Goal: Check status: Check status

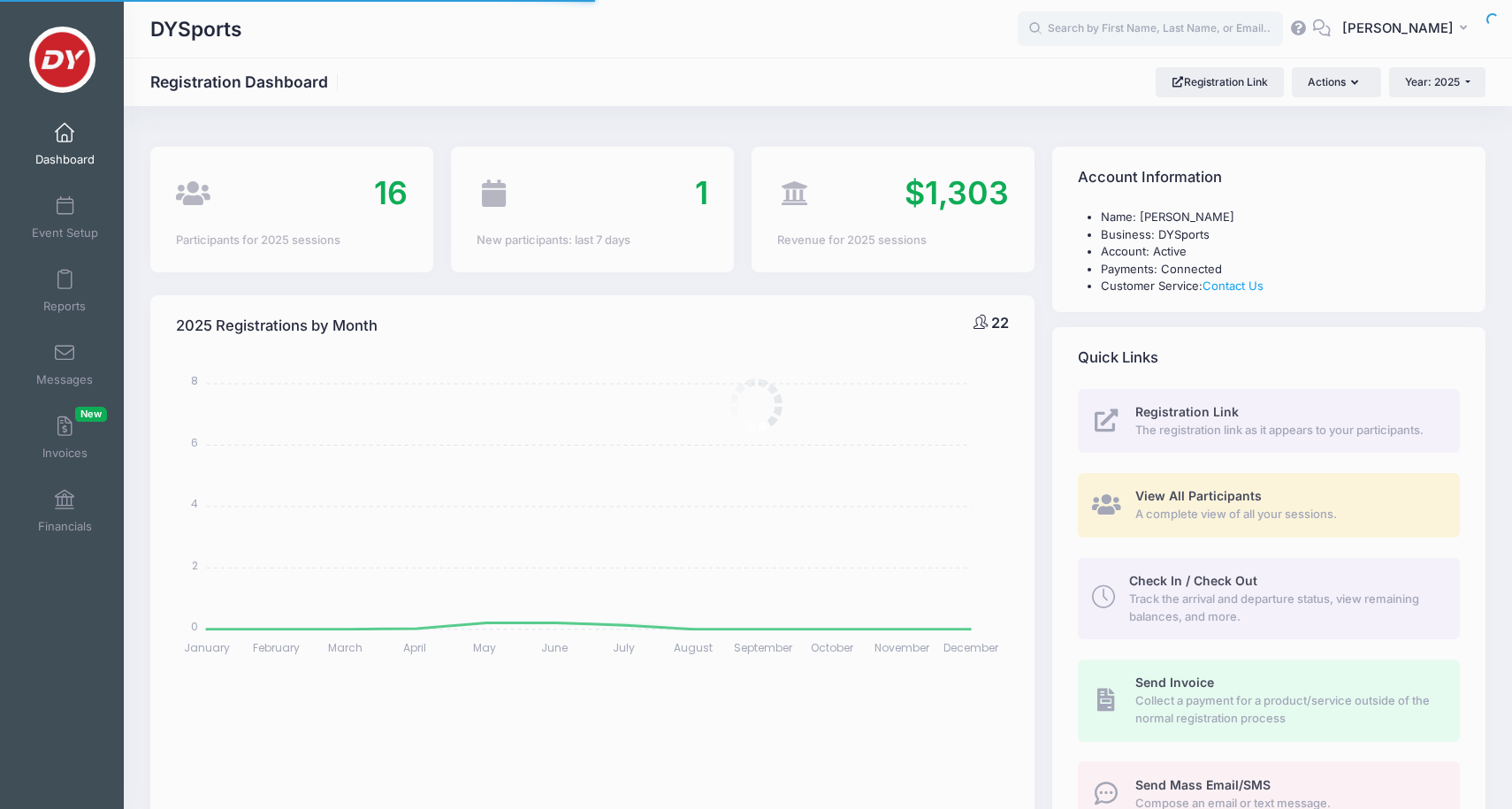
select select
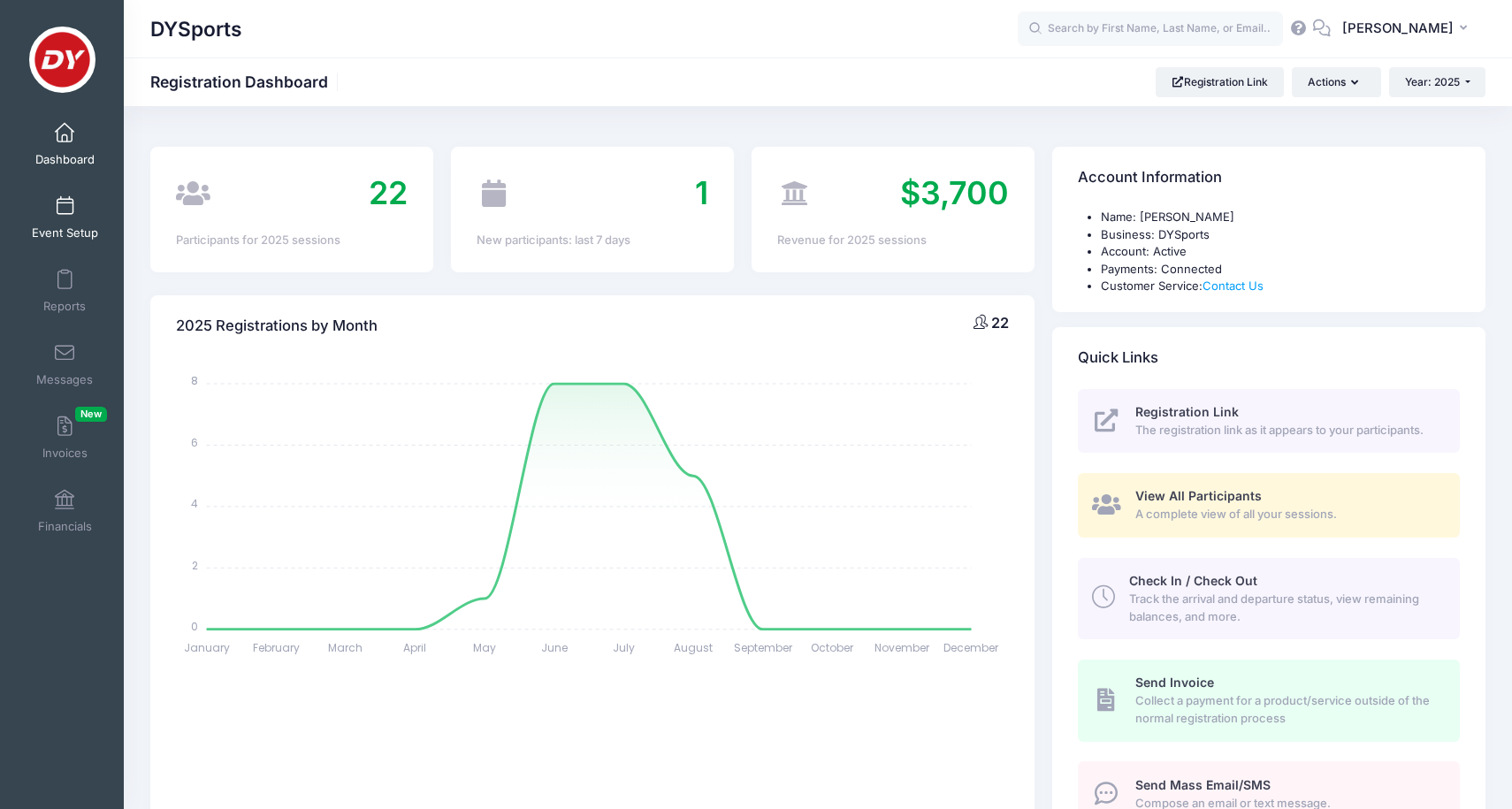
click at [77, 209] on link "Event Setup" at bounding box center [65, 218] width 84 height 62
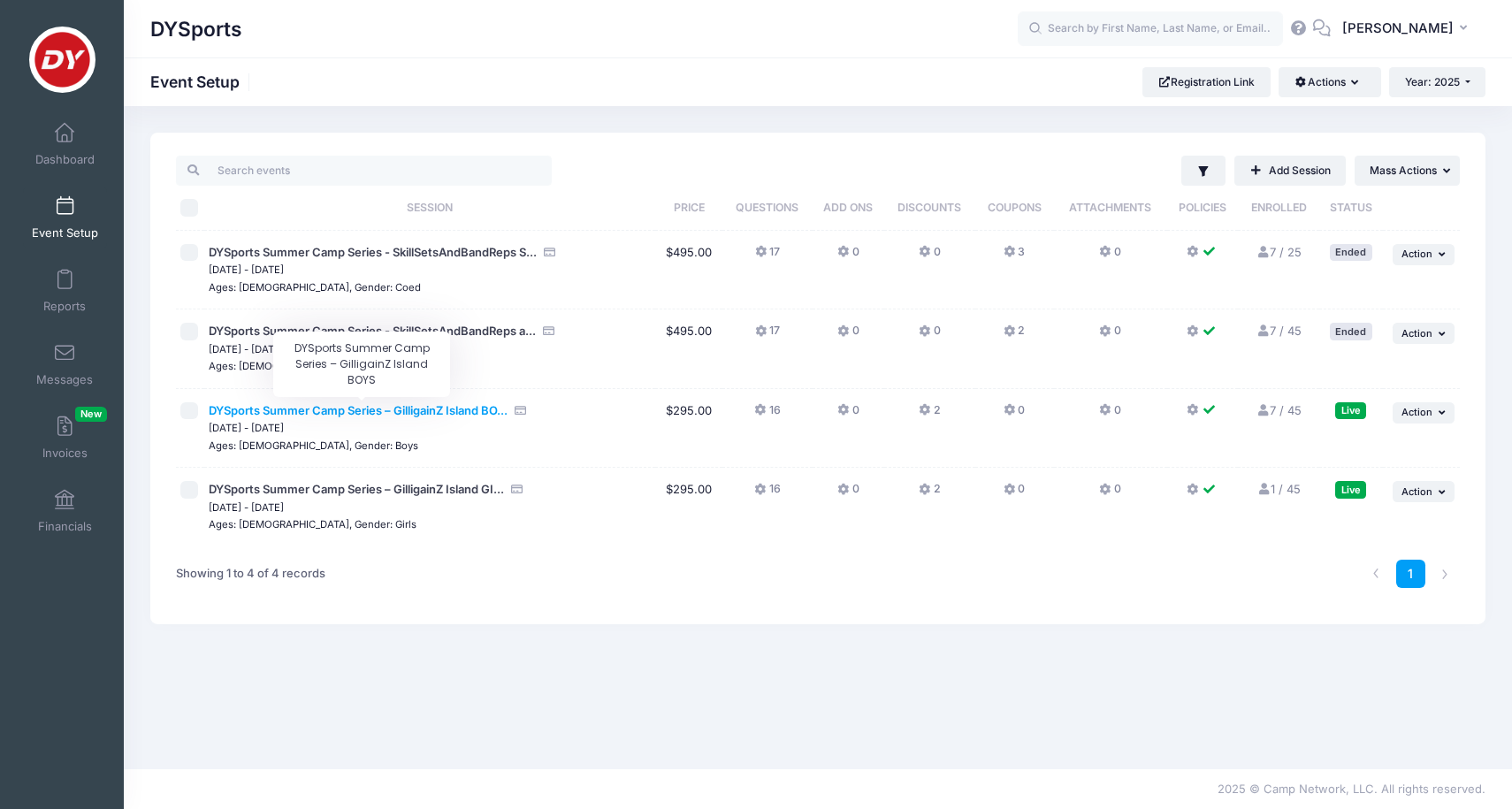
click at [482, 410] on span "DYSports Summer Camp Series – GilligainZ Island BO..." at bounding box center [358, 410] width 299 height 14
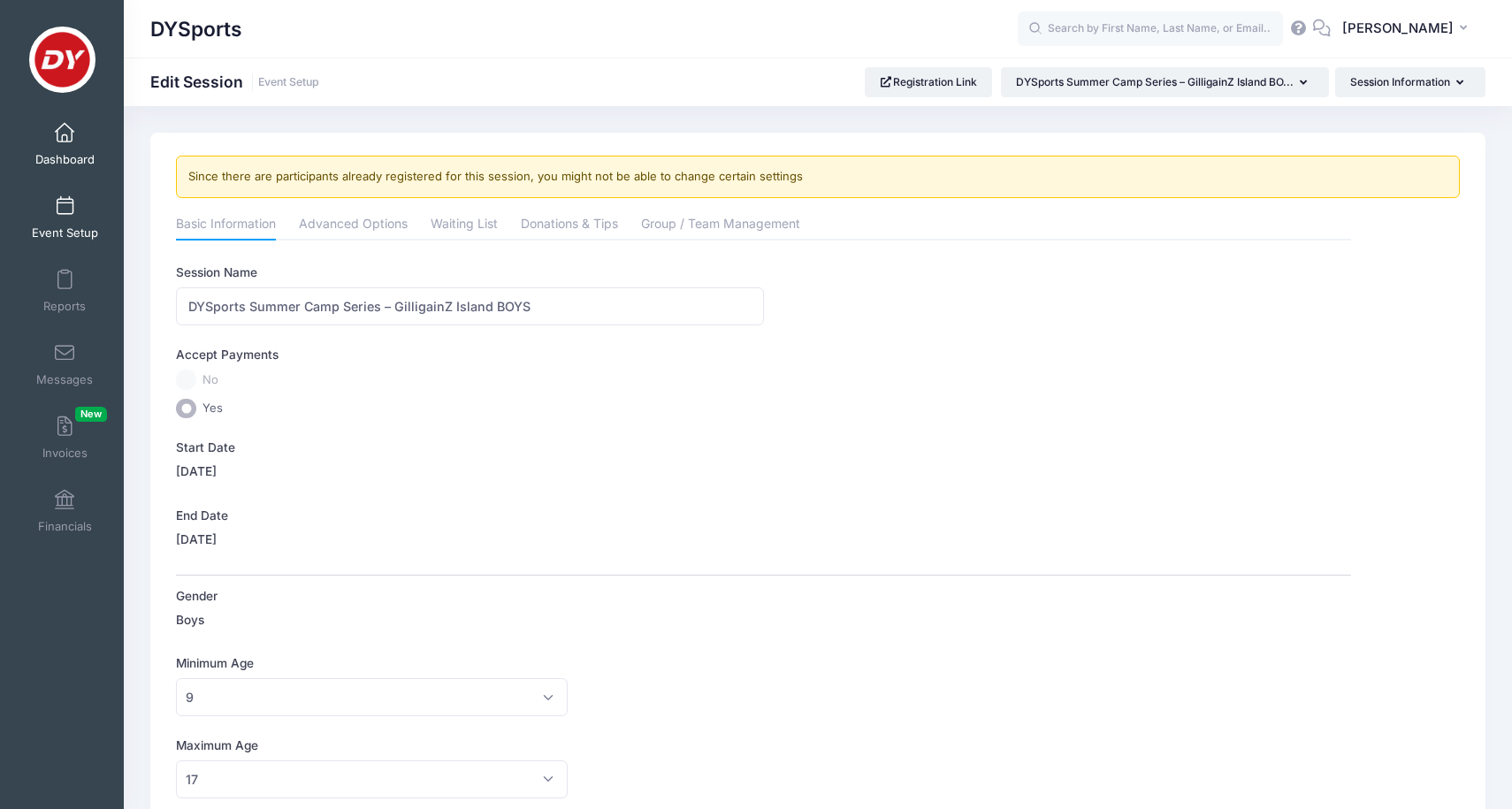
click at [79, 150] on link "Dashboard" at bounding box center [65, 144] width 84 height 62
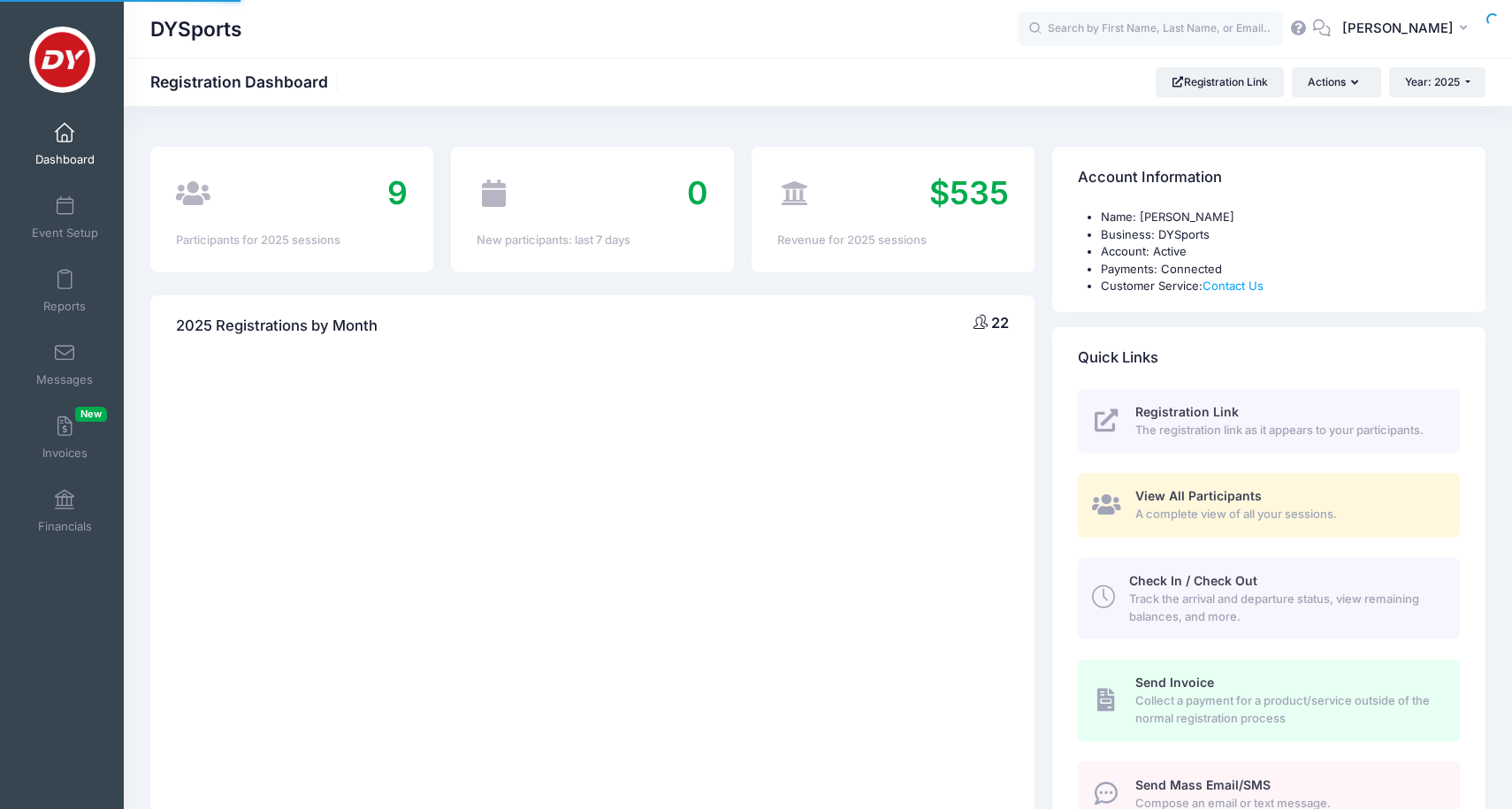
select select
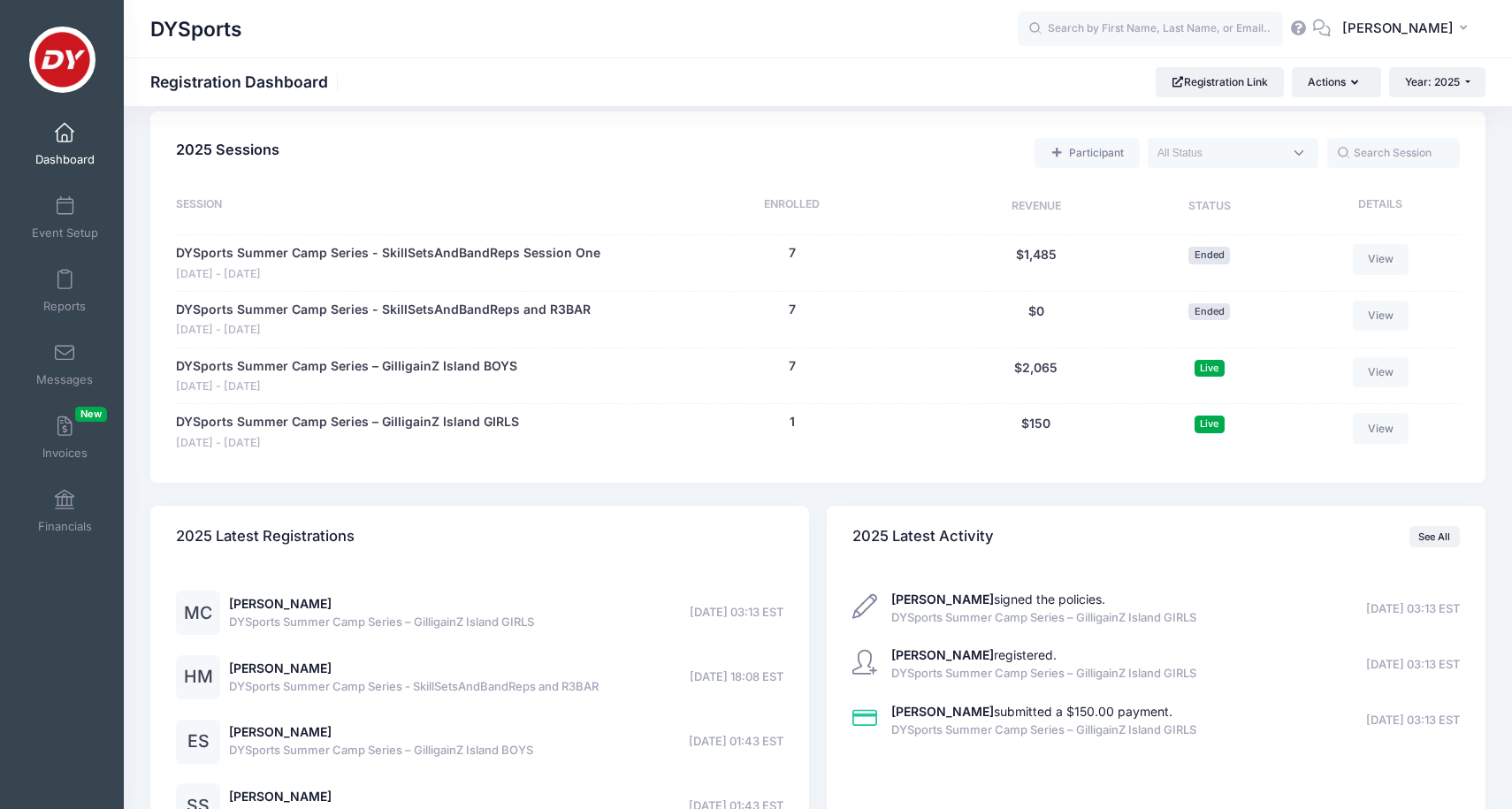
scroll to position [758, 0]
click at [1374, 359] on link "View" at bounding box center [1381, 374] width 57 height 30
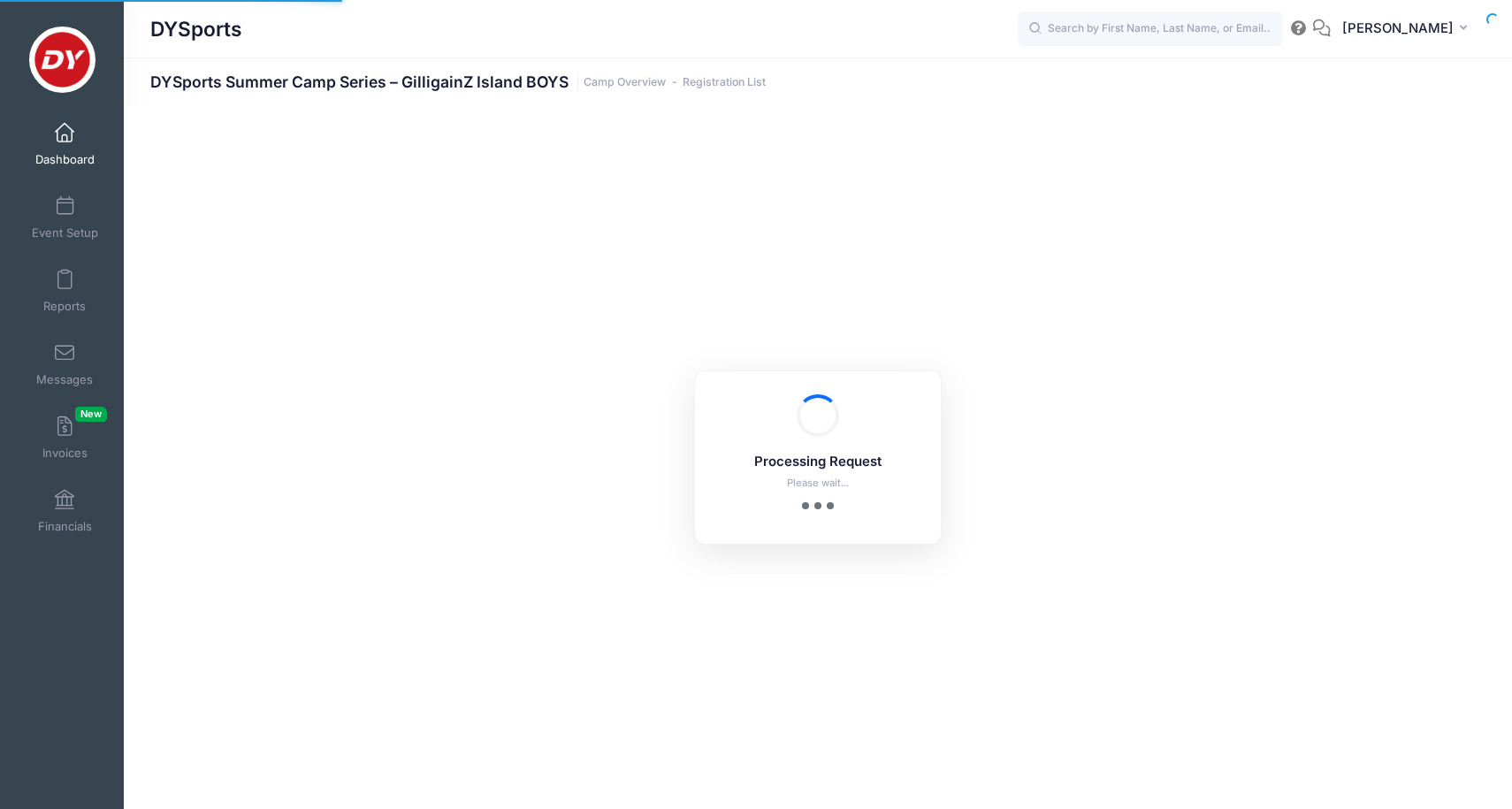
select select "10"
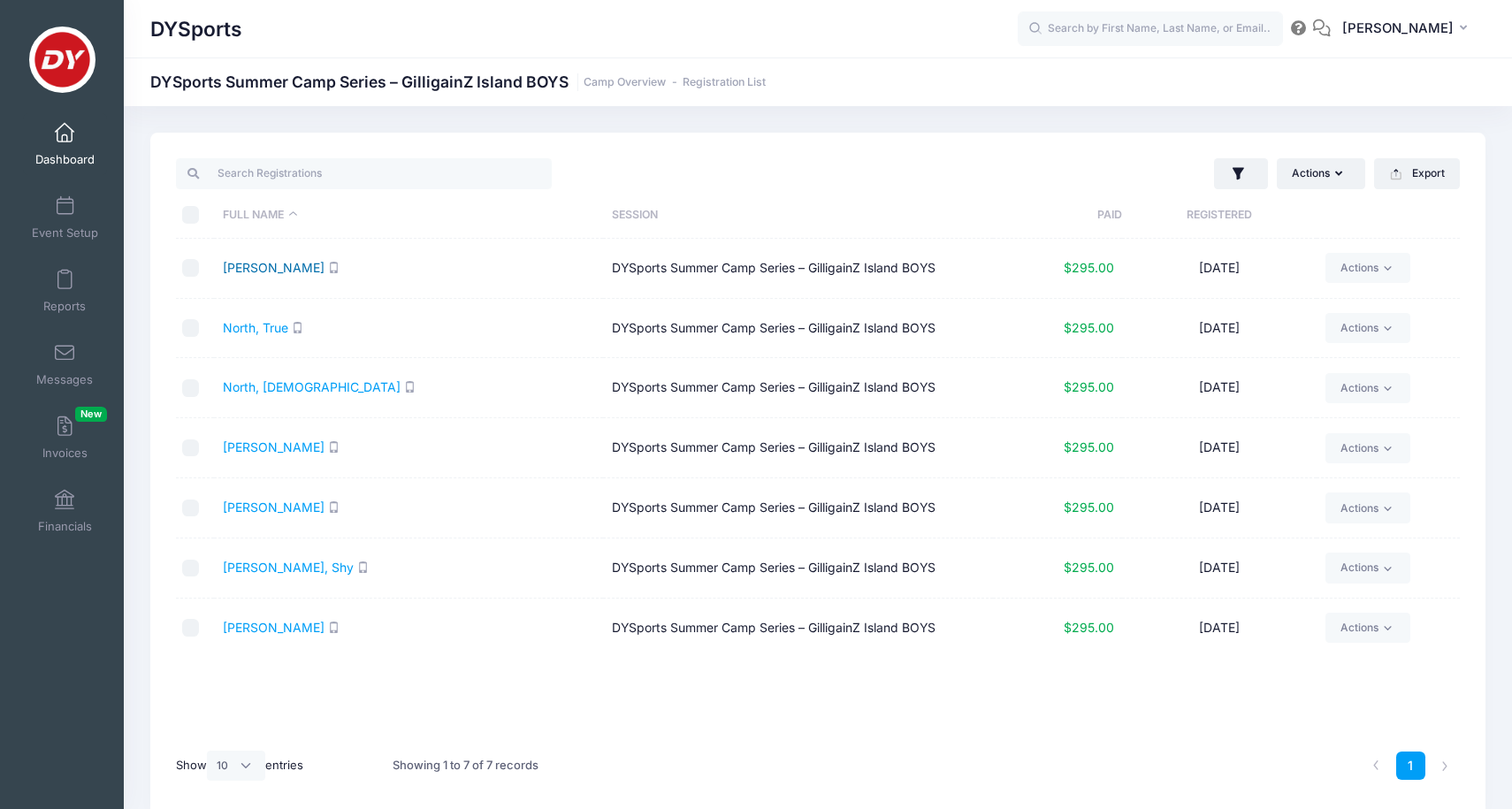
click at [266, 268] on link "Al-Oudi, Yusuf" at bounding box center [273, 267] width 102 height 15
click at [264, 331] on link "North, True" at bounding box center [255, 327] width 65 height 15
click at [252, 384] on link "North, Veda" at bounding box center [311, 387] width 178 height 15
click at [263, 449] on link "Shah, Arissa" at bounding box center [273, 447] width 102 height 15
click at [252, 517] on td "Shah, Eesa" at bounding box center [409, 509] width 389 height 60
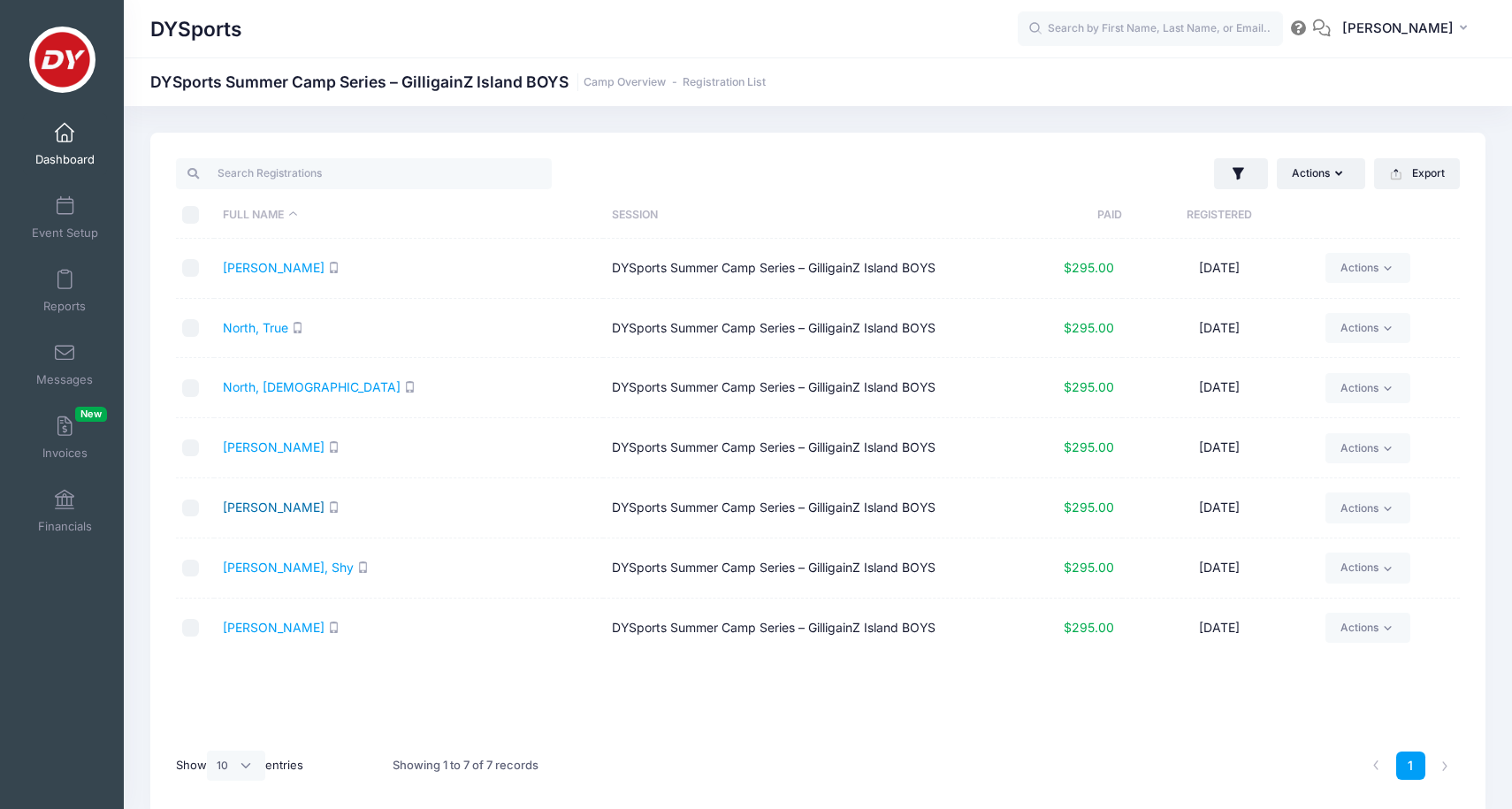
click at [244, 502] on link "Shah, Eesa" at bounding box center [273, 507] width 102 height 15
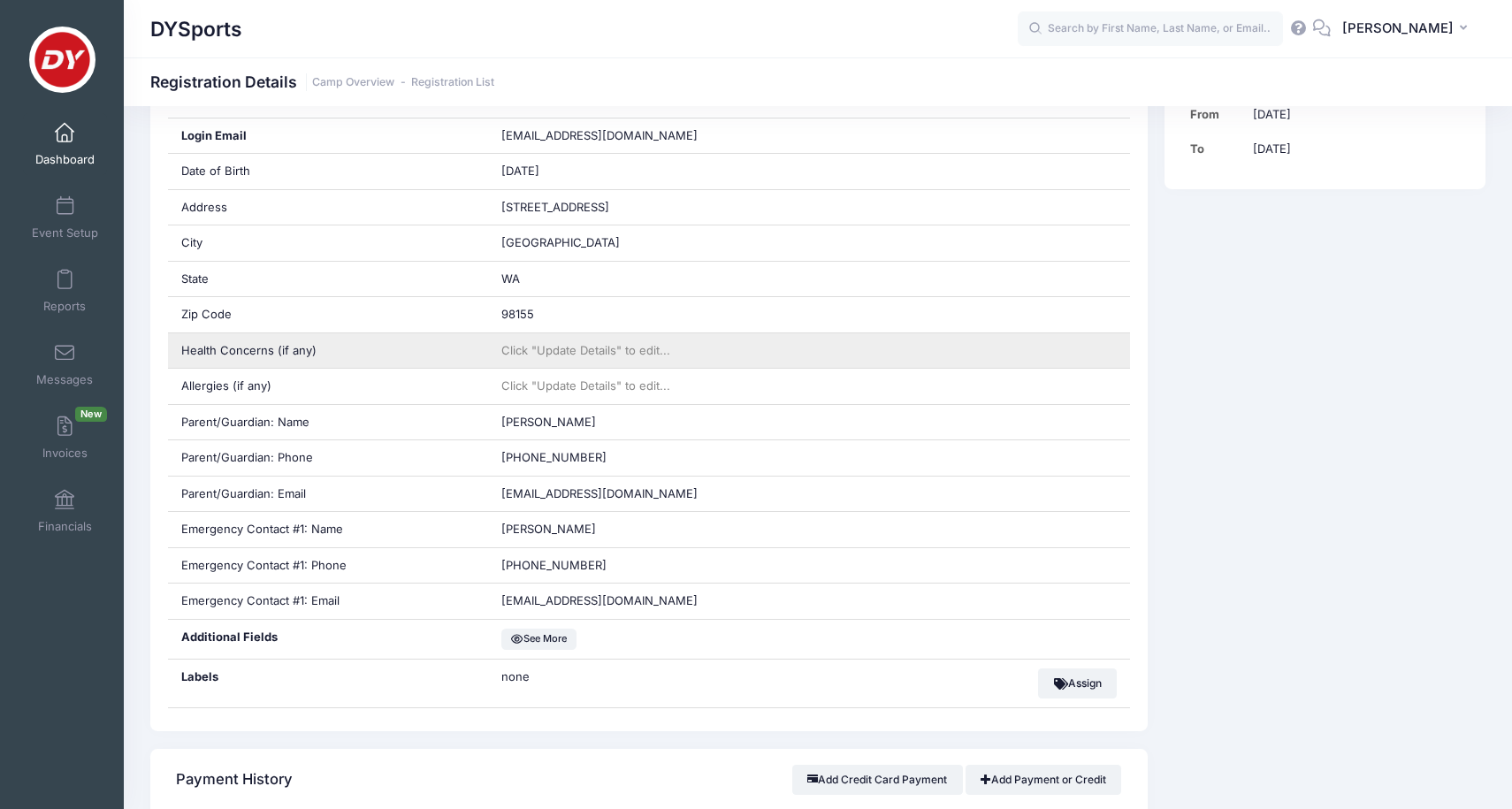
scroll to position [266, 0]
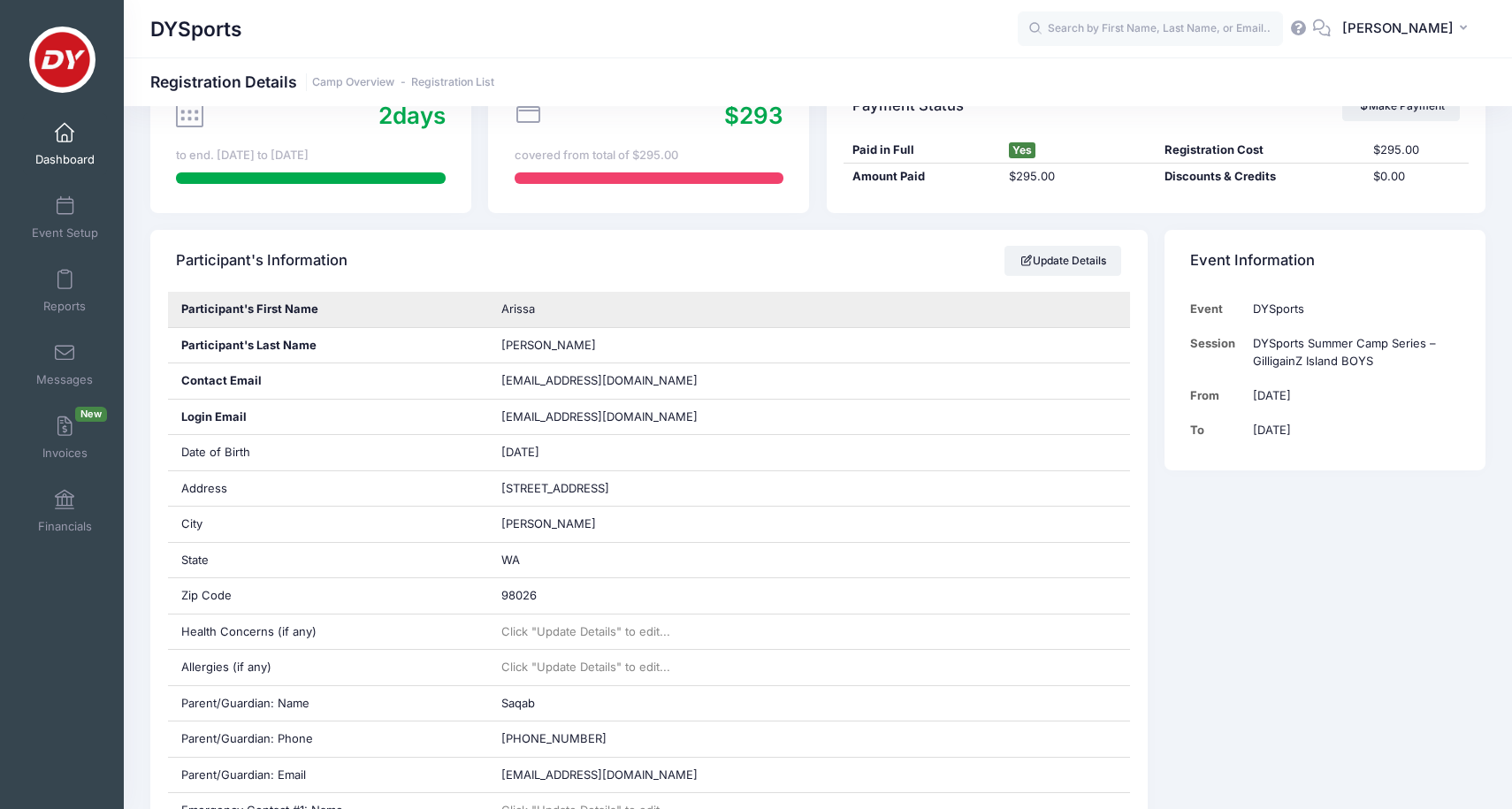
scroll to position [194, 0]
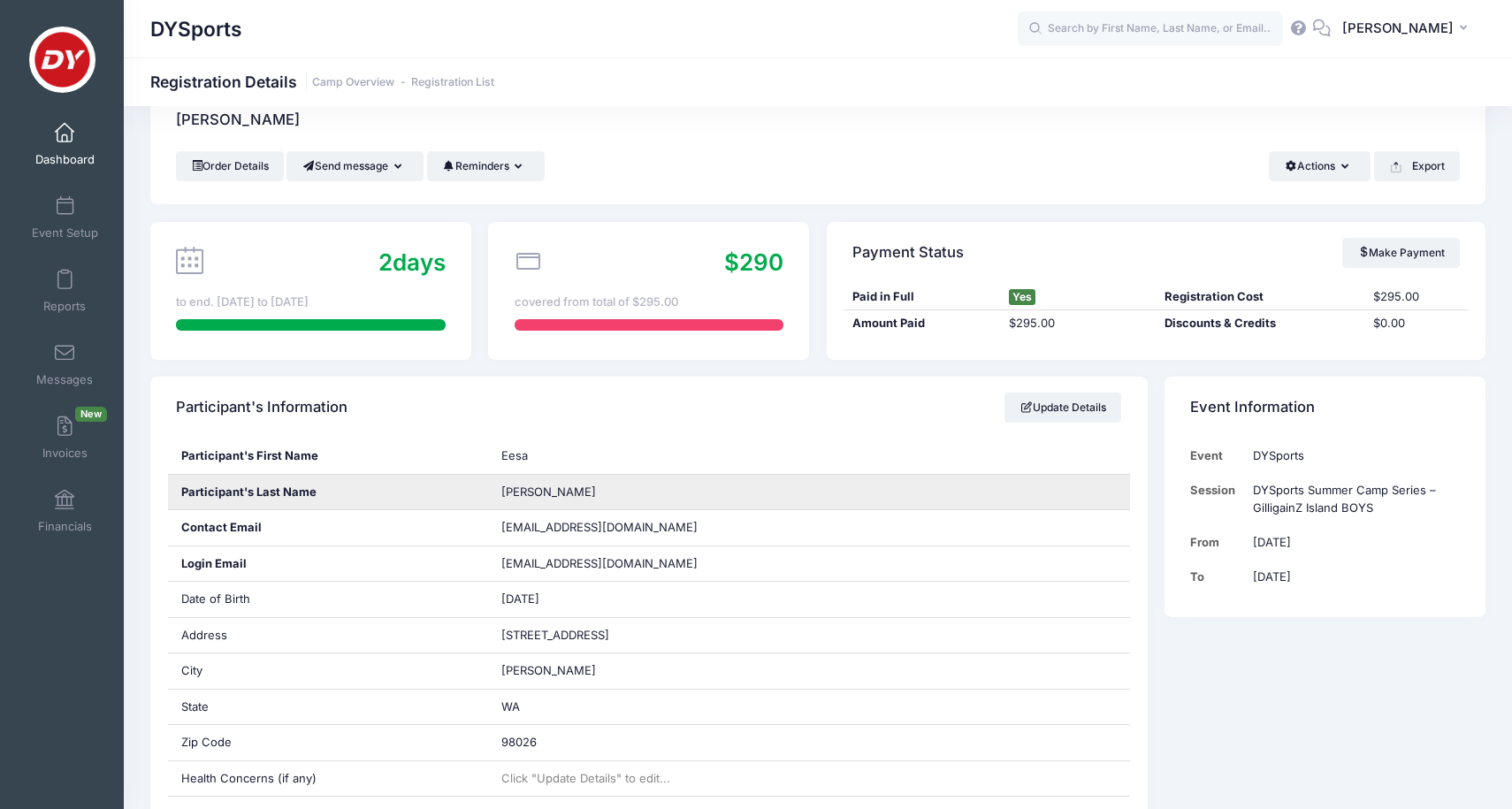
scroll to position [45, 0]
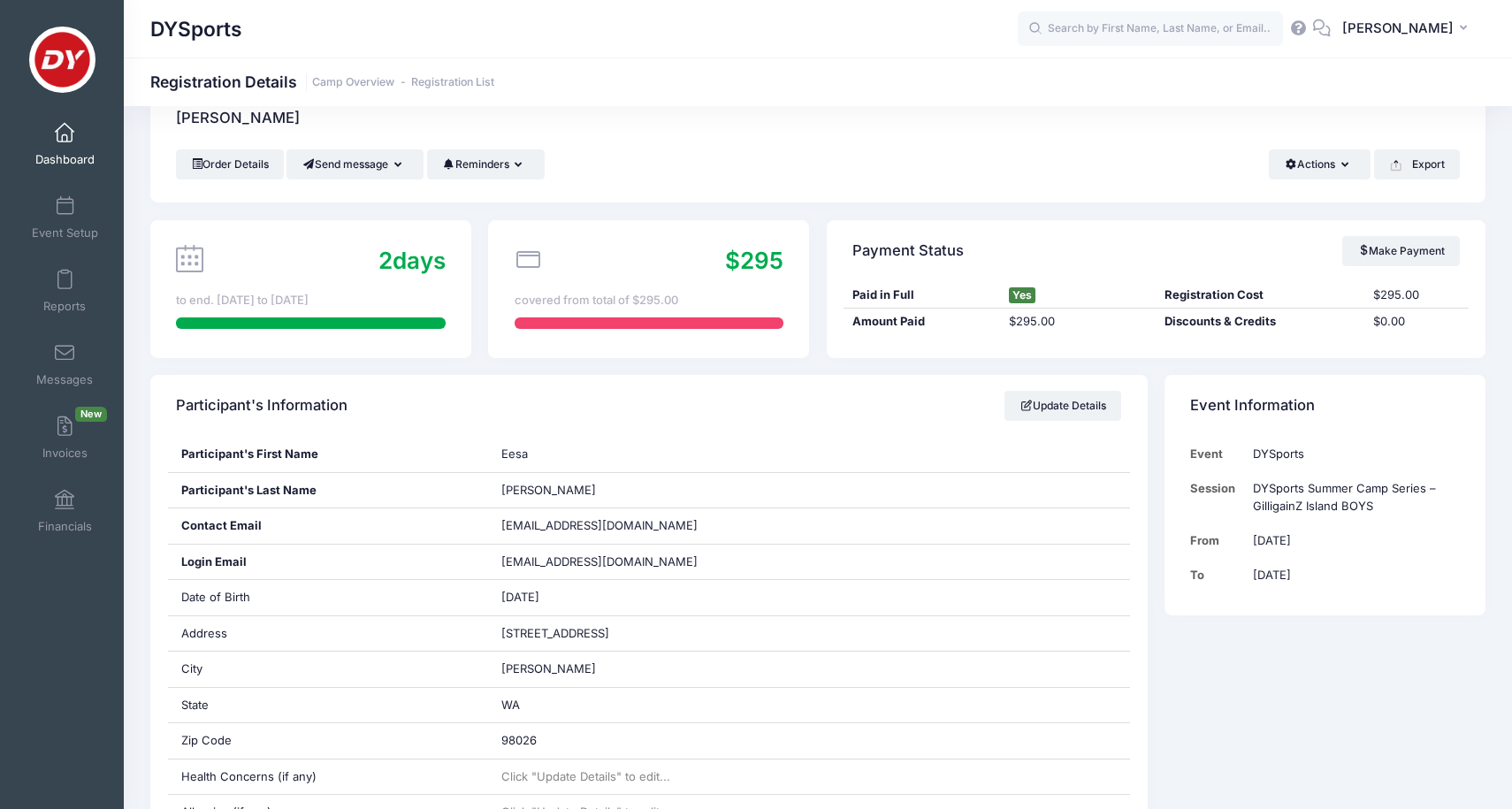
click at [86, 152] on span "Dashboard" at bounding box center [65, 160] width 59 height 15
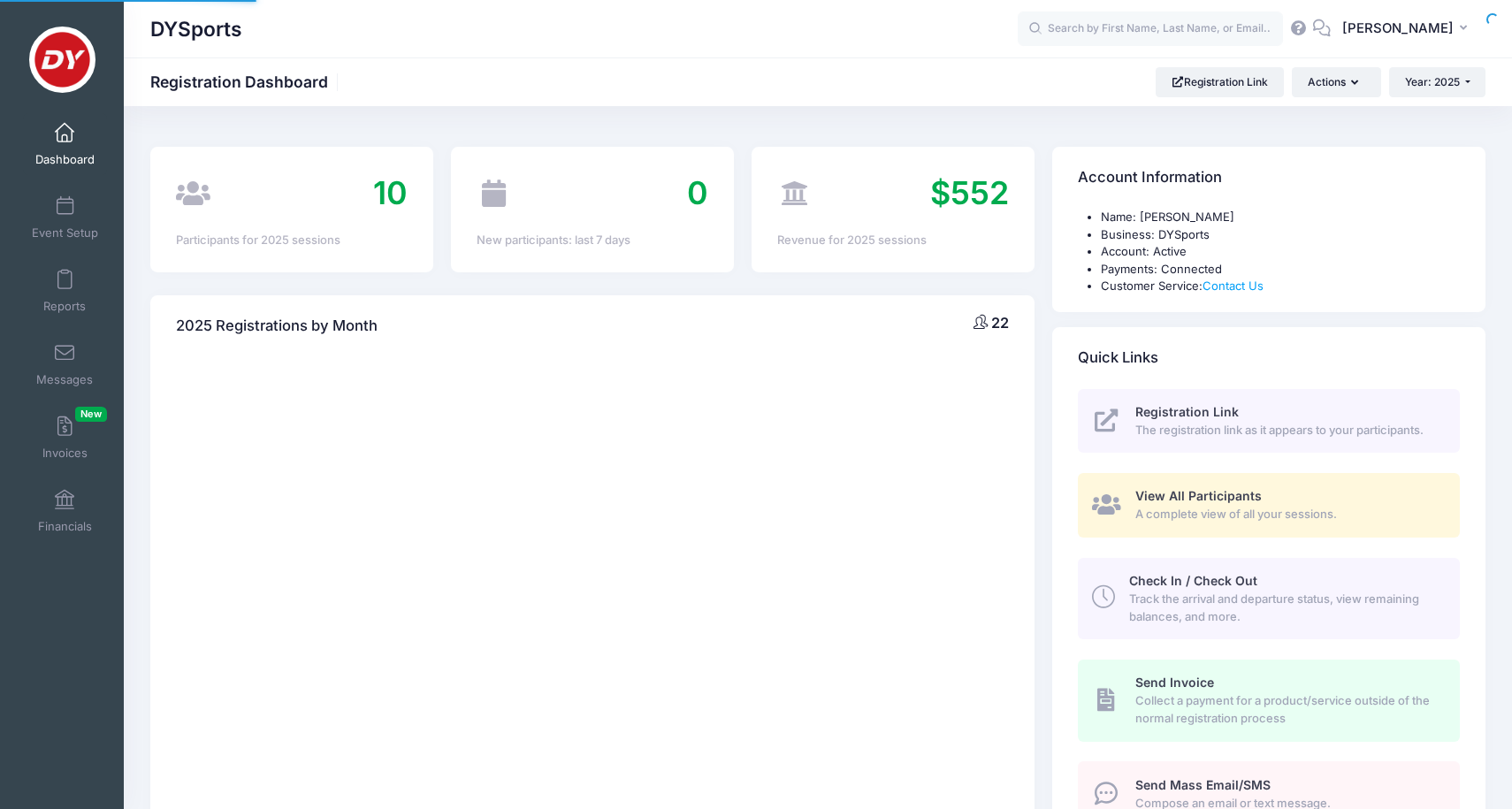
select select
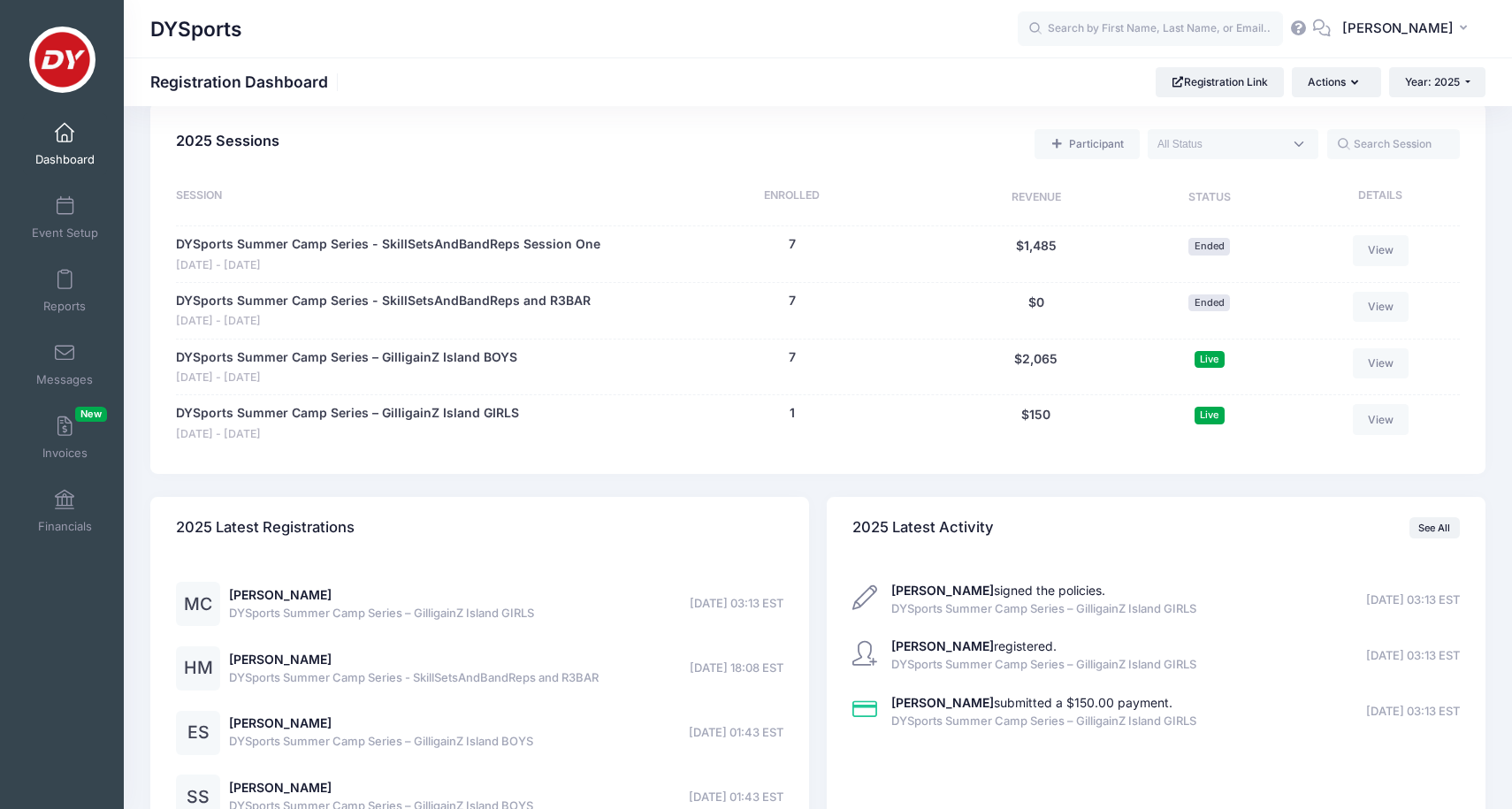
scroll to position [783, 0]
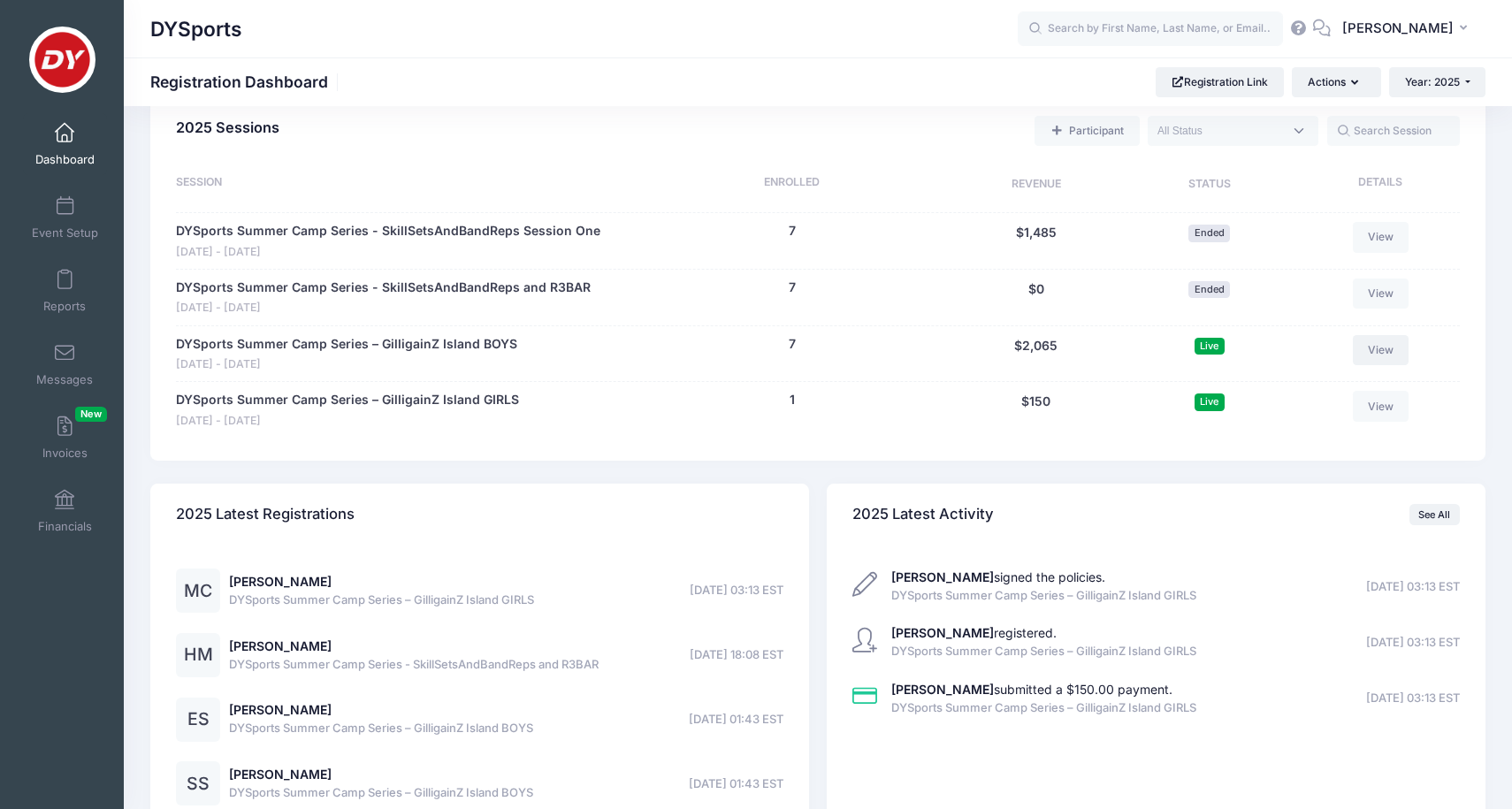
click at [1390, 335] on link "View" at bounding box center [1381, 350] width 57 height 30
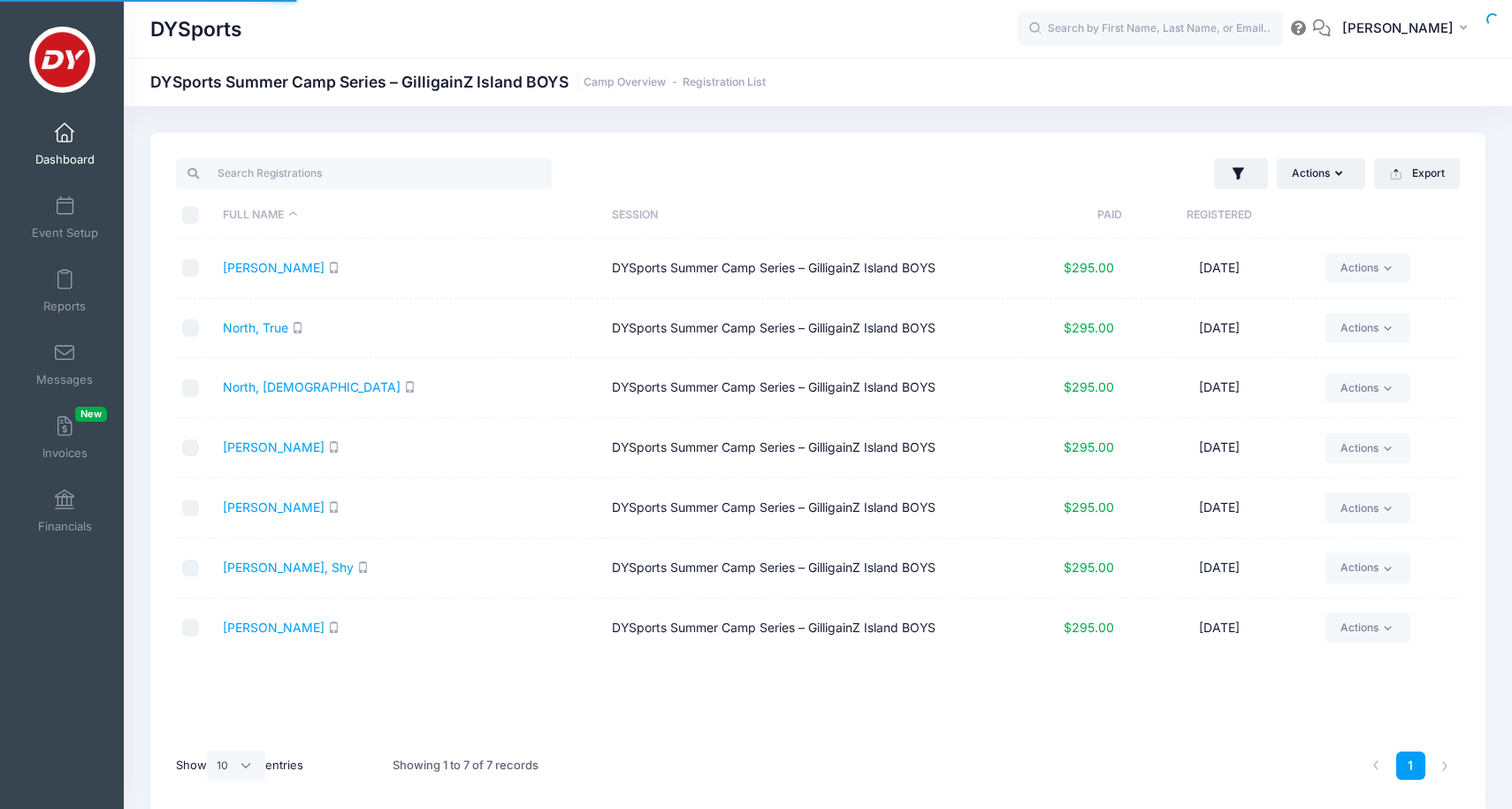
select select "10"
click at [269, 504] on link "Shah, Eesa" at bounding box center [273, 507] width 102 height 15
select select "10"
click at [268, 568] on link "Shah, Shy" at bounding box center [288, 568] width 131 height 15
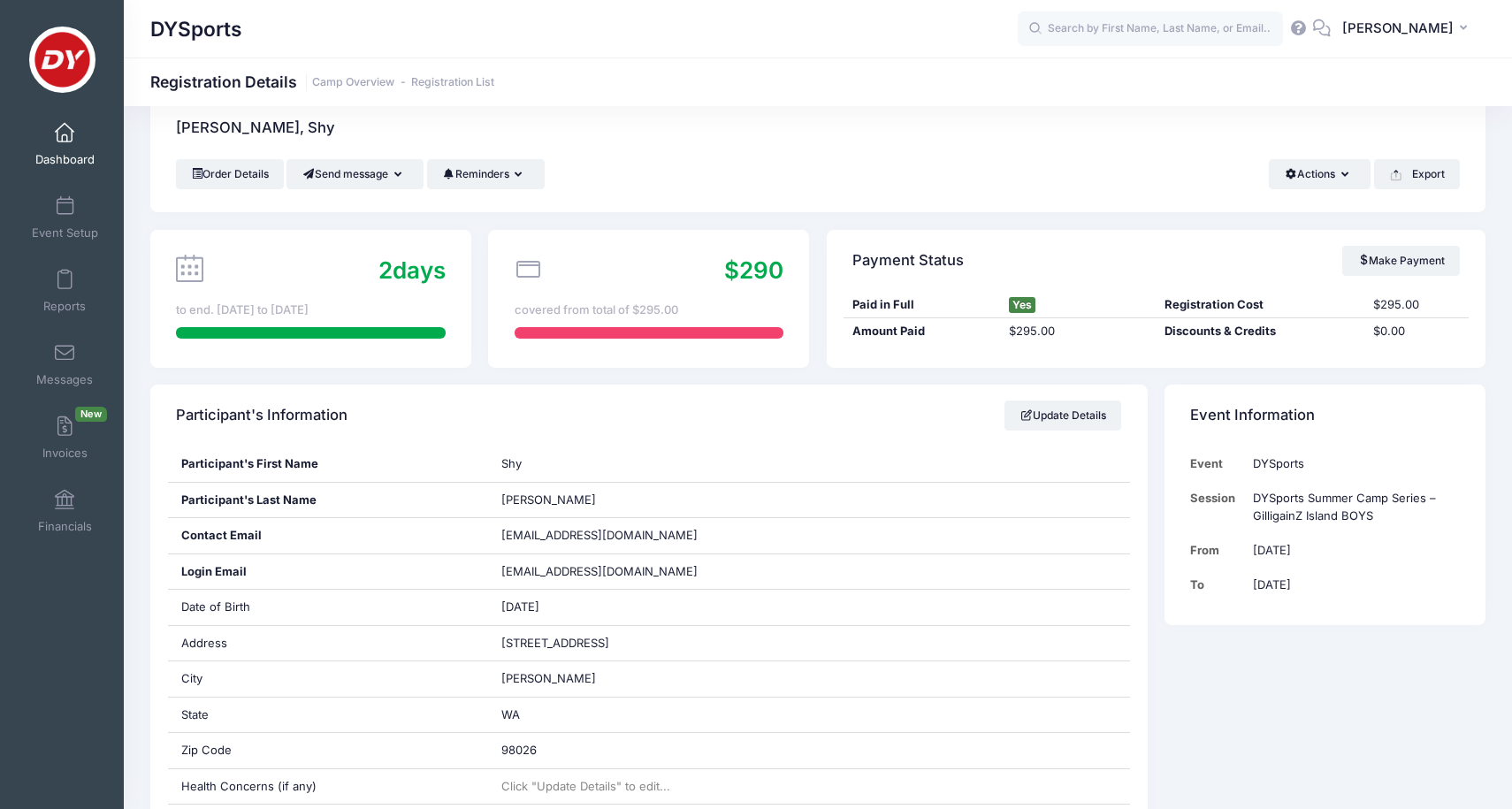
scroll to position [41, 0]
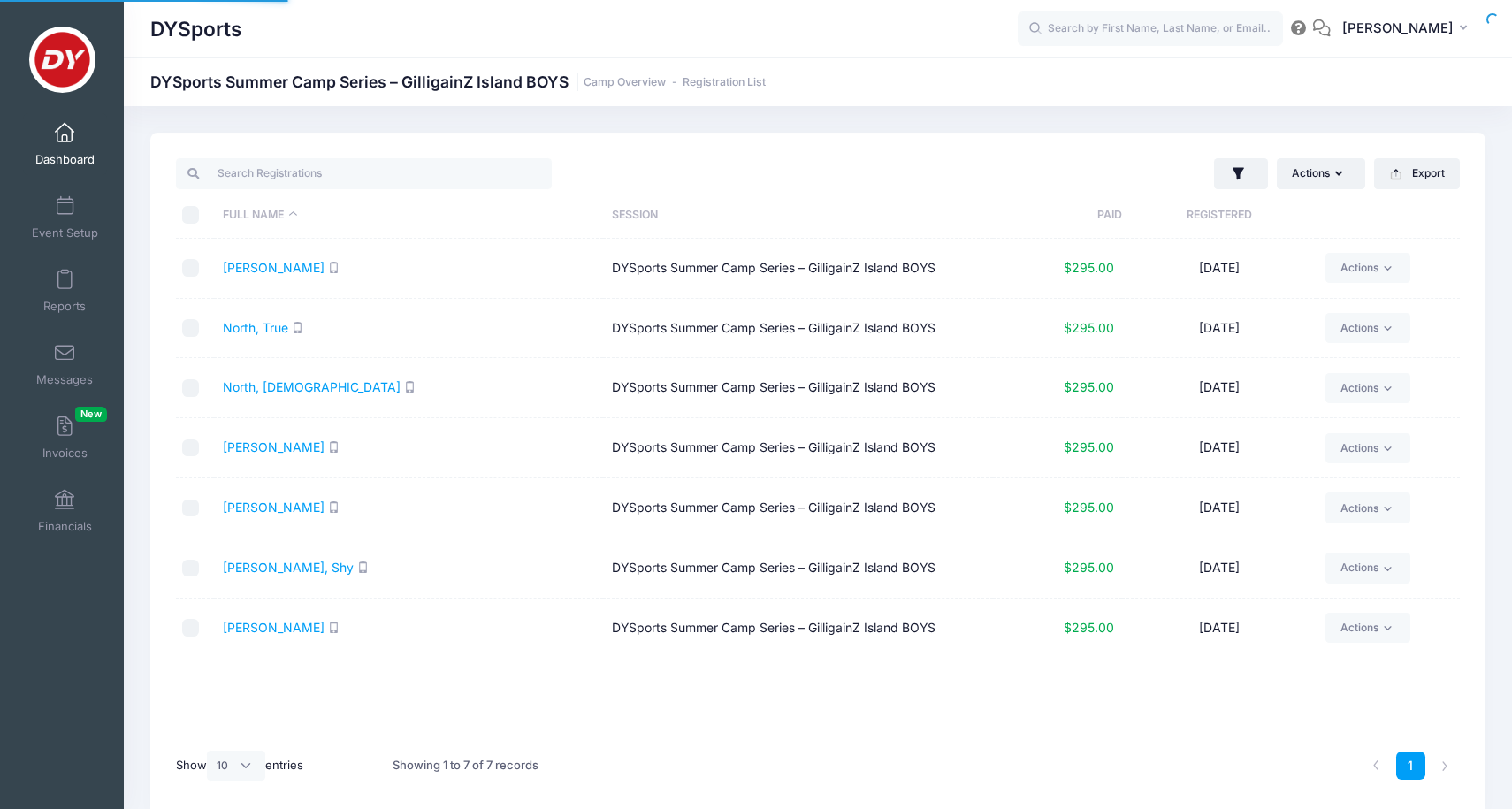
select select "10"
click at [276, 629] on link "[PERSON_NAME]" at bounding box center [273, 628] width 102 height 15
